Goal: Check status: Check status

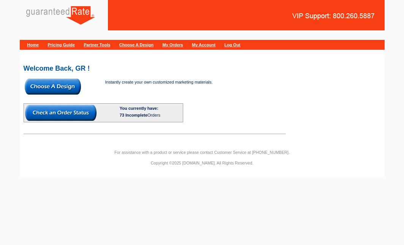
click at [183, 43] on link "My Orders" at bounding box center [172, 45] width 21 height 5
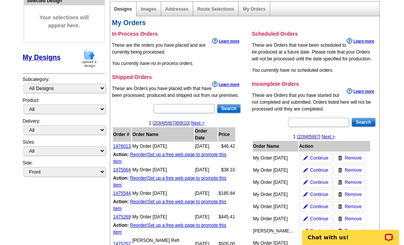
scroll to position [86, 0]
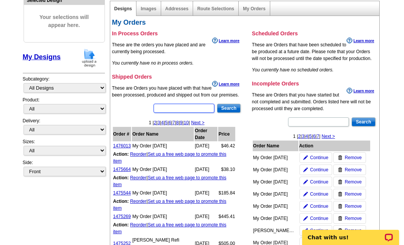
click at [186, 110] on input "text" at bounding box center [184, 108] width 61 height 9
type input "garcia"
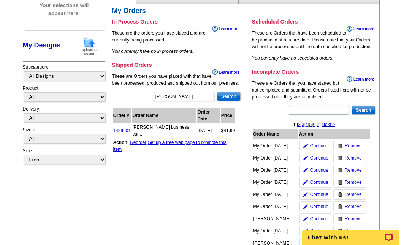
scroll to position [104, 0]
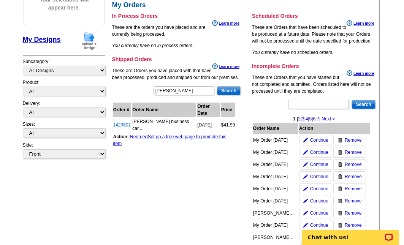
click at [125, 122] on link "1429601" at bounding box center [122, 124] width 18 height 5
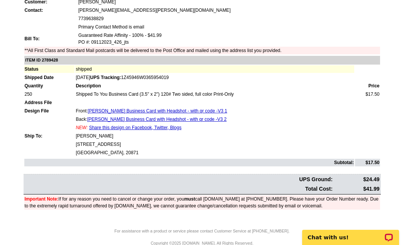
scroll to position [85, 0]
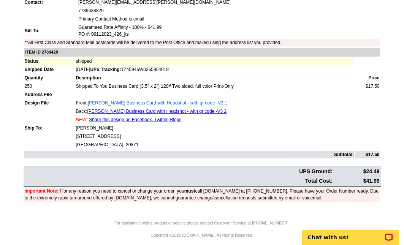
click at [205, 102] on link "Angie Garcia Business Card with Headshot - with qr code -V3 1" at bounding box center [158, 102] width 140 height 5
click at [143, 113] on link "Angie Garcia Business Card with Headshot - with qr code -V3 2" at bounding box center [157, 111] width 140 height 5
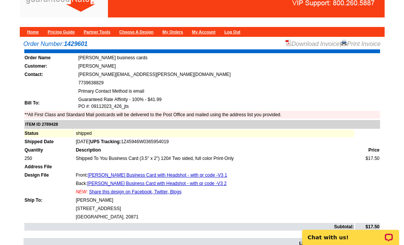
scroll to position [0, 0]
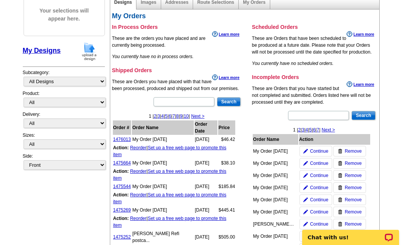
scroll to position [10, 0]
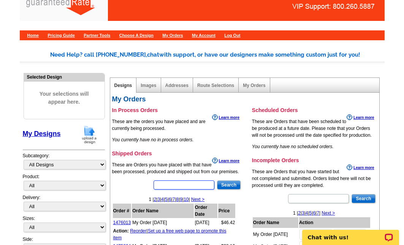
click at [187, 184] on input "text" at bounding box center [184, 185] width 61 height 9
type input "[PERSON_NAME]"
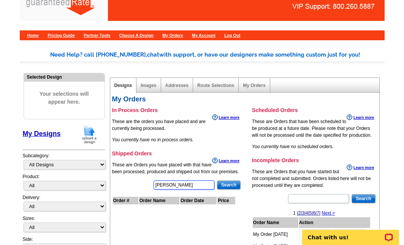
click at [194, 189] on input "conrad" at bounding box center [184, 185] width 61 height 9
type input "brad"
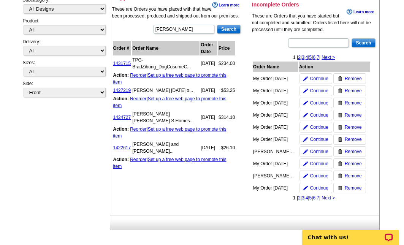
scroll to position [0, 0]
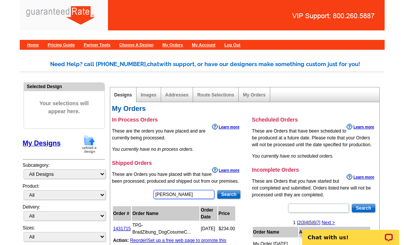
click at [186, 196] on input "brad" at bounding box center [184, 194] width 61 height 9
type input "gough"
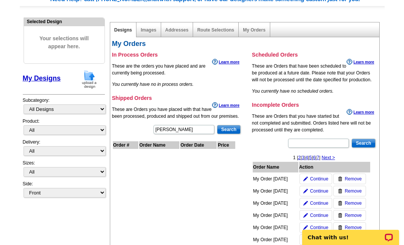
scroll to position [68, 0]
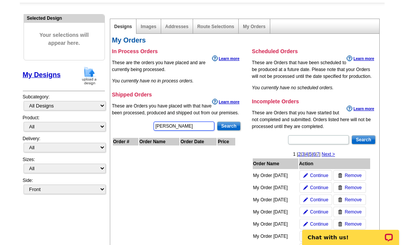
click at [191, 128] on input "gough" at bounding box center [184, 126] width 61 height 9
type input "chris"
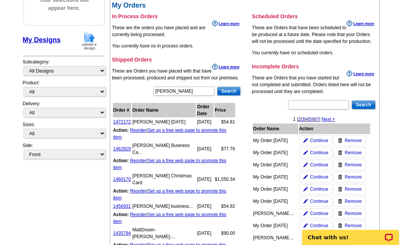
scroll to position [84, 0]
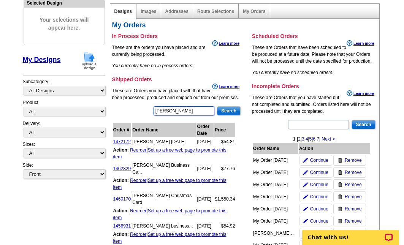
click at [195, 111] on input "chris" at bounding box center [184, 110] width 61 height 9
type input "page"
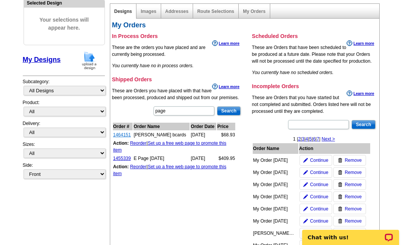
click at [118, 133] on link "1464151" at bounding box center [122, 134] width 18 height 5
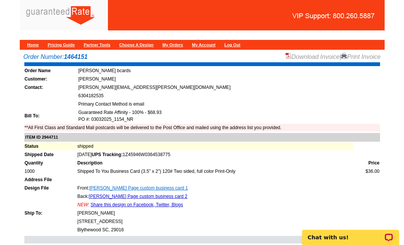
click at [147, 190] on link "Erica Page custom business card 1" at bounding box center [138, 188] width 98 height 5
click at [122, 195] on link "Erica Page custom business card 2" at bounding box center [138, 196] width 98 height 5
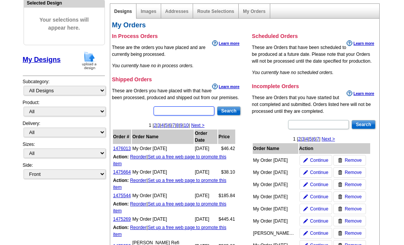
click at [174, 110] on input "text" at bounding box center [184, 110] width 61 height 9
type input "[PERSON_NAME]"
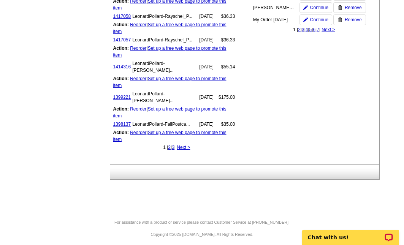
scroll to position [336, 0]
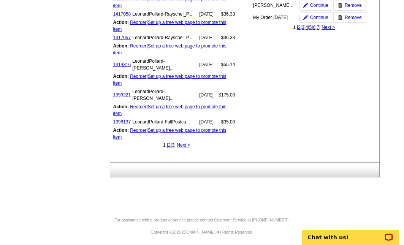
click at [168, 148] on link "2" at bounding box center [169, 145] width 3 height 5
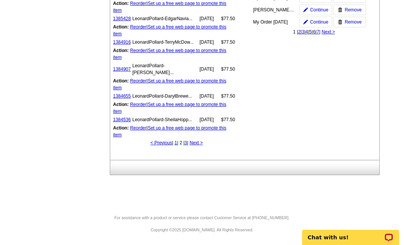
scroll to position [350, 0]
click at [186, 146] on link "3" at bounding box center [186, 142] width 3 height 5
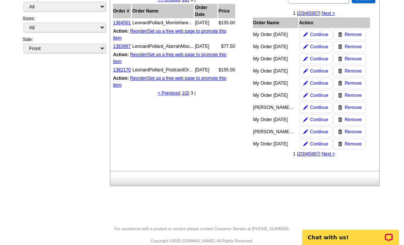
scroll to position [208, 0]
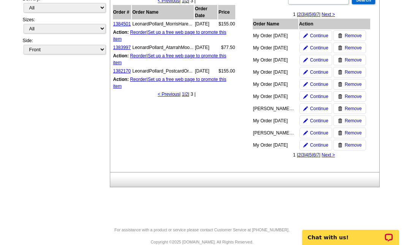
click at [182, 97] on link "1" at bounding box center [183, 94] width 3 height 5
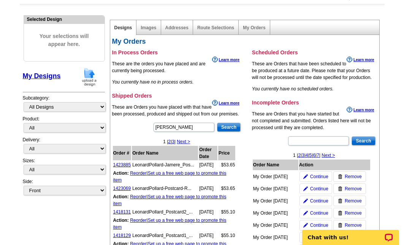
scroll to position [63, 0]
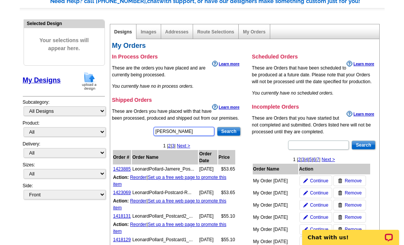
click at [187, 131] on input "[PERSON_NAME]" at bounding box center [184, 131] width 61 height 9
type input "[PERSON_NAME]"
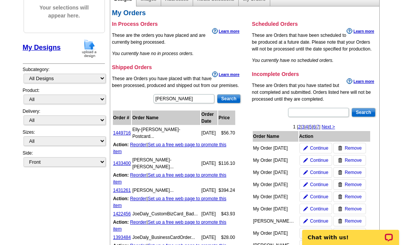
scroll to position [0, 0]
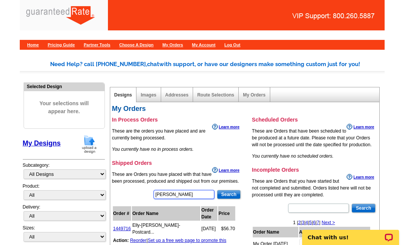
click at [175, 195] on input "[PERSON_NAME]" at bounding box center [184, 194] width 61 height 9
type input "[PERSON_NAME]"
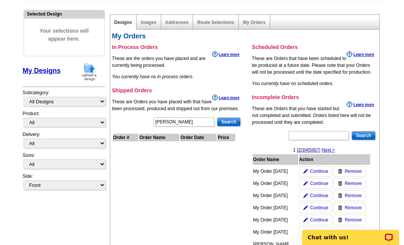
scroll to position [76, 0]
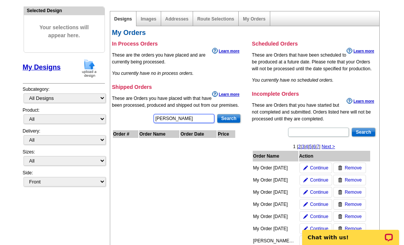
click at [179, 120] on input "[PERSON_NAME]" at bounding box center [184, 118] width 61 height 9
type input "[PERSON_NAME]"
click at [227, 118] on input "Search" at bounding box center [229, 118] width 24 height 9
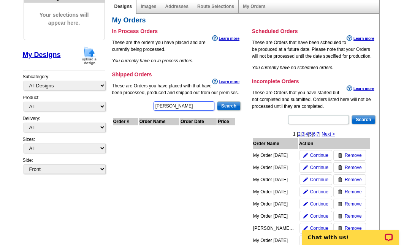
click at [192, 102] on input "[PERSON_NAME]" at bounding box center [184, 106] width 61 height 9
type input "[PERSON_NAME]"
click at [232, 106] on input "Search" at bounding box center [229, 106] width 24 height 9
click at [209, 110] on input "[PERSON_NAME]" at bounding box center [184, 106] width 61 height 9
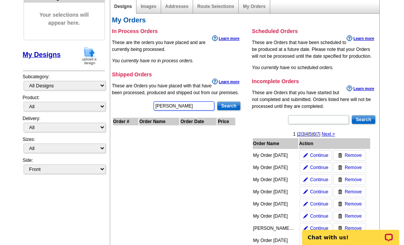
click at [209, 110] on input "[PERSON_NAME]" at bounding box center [184, 106] width 61 height 9
type input "madison"
click at [230, 106] on input "Search" at bounding box center [229, 106] width 24 height 9
click at [200, 107] on input "madison" at bounding box center [184, 106] width 61 height 9
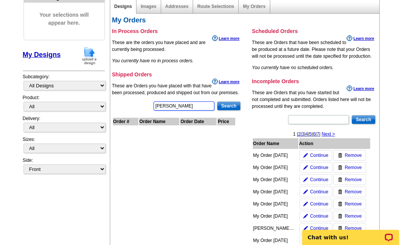
type input "[PERSON_NAME]"
click at [235, 105] on input "Search" at bounding box center [229, 106] width 24 height 9
click at [204, 102] on input "[PERSON_NAME]" at bounding box center [184, 106] width 61 height 9
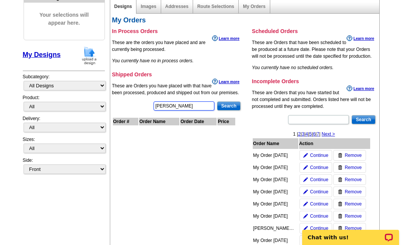
type input "[PERSON_NAME]"
click at [236, 105] on input "Search" at bounding box center [229, 106] width 24 height 9
click at [197, 105] on input "[PERSON_NAME]" at bounding box center [184, 106] width 61 height 9
type input "[PERSON_NAME]"
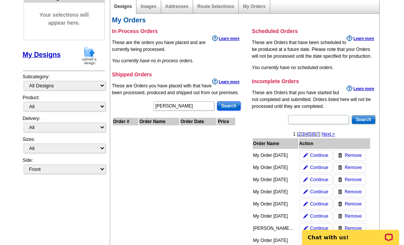
click at [228, 105] on input "Search" at bounding box center [229, 106] width 24 height 9
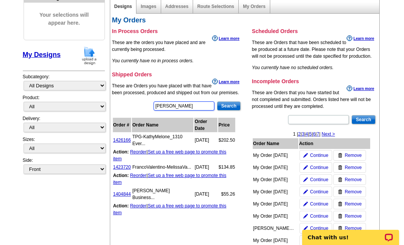
click at [195, 105] on input "[PERSON_NAME]" at bounding box center [184, 106] width 61 height 9
type input "[PERSON_NAME]"
click at [232, 109] on input "Search" at bounding box center [229, 106] width 24 height 9
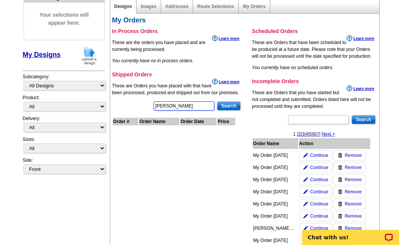
click at [194, 102] on input "[PERSON_NAME]" at bounding box center [184, 106] width 61 height 9
type input "[PERSON_NAME]"
click at [228, 107] on input "Search" at bounding box center [229, 106] width 24 height 9
click at [198, 107] on input "[PERSON_NAME]" at bounding box center [184, 106] width 61 height 9
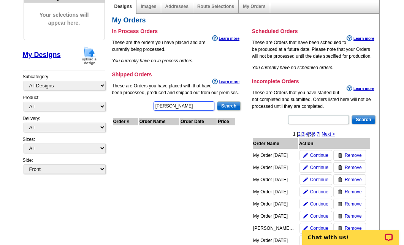
click at [198, 107] on input "[PERSON_NAME]" at bounding box center [184, 106] width 61 height 9
type input "summer"
click at [226, 107] on input "Search" at bounding box center [229, 106] width 24 height 9
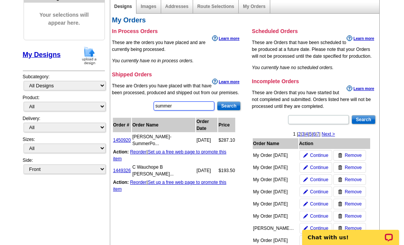
click at [203, 103] on input "summer" at bounding box center [184, 106] width 61 height 9
type input "[PERSON_NAME]"
click at [235, 106] on input "Search" at bounding box center [229, 106] width 24 height 9
